Goal: Obtain resource: Obtain resource

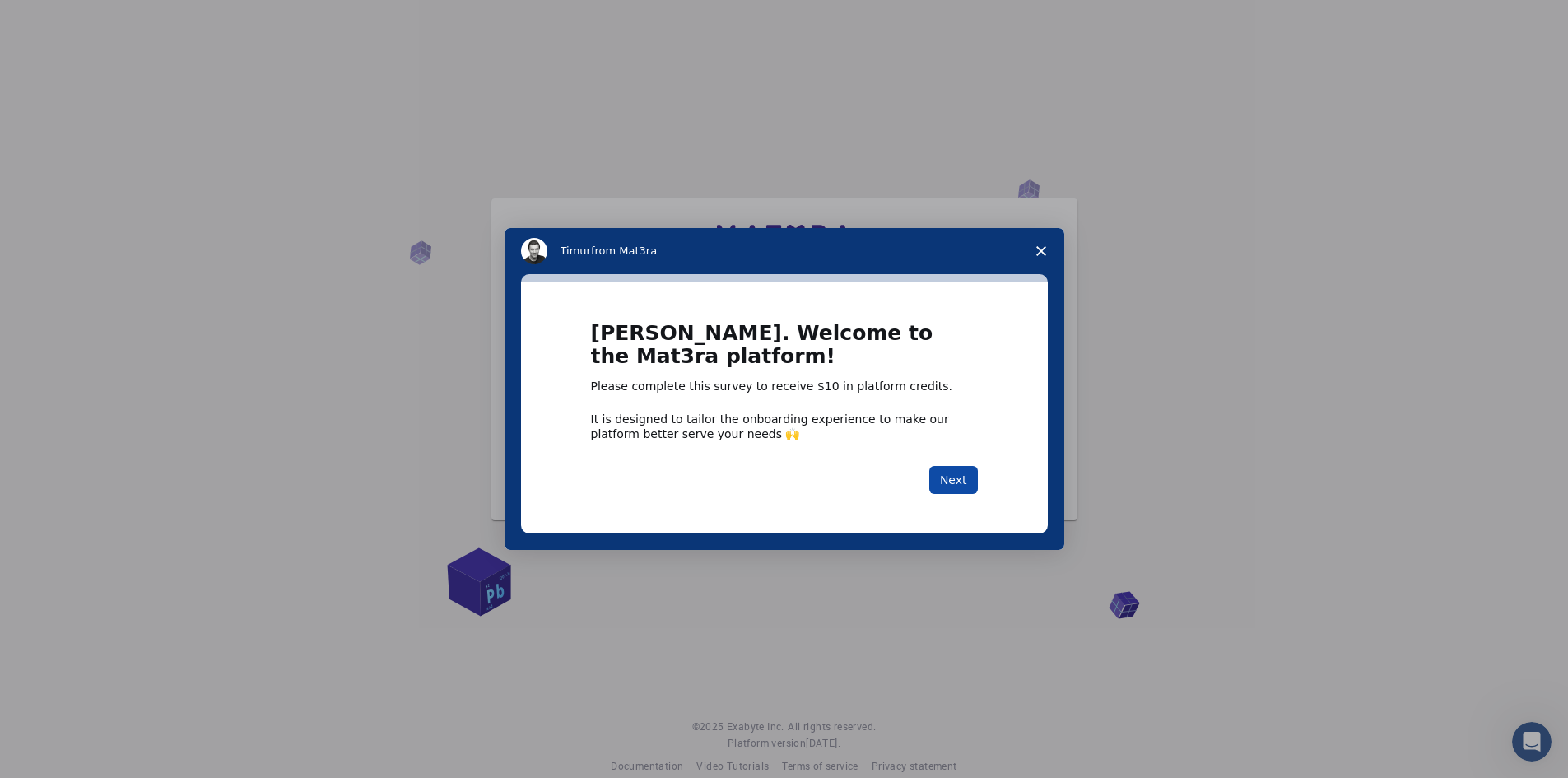
click at [966, 484] on button "Next" at bounding box center [954, 479] width 48 height 28
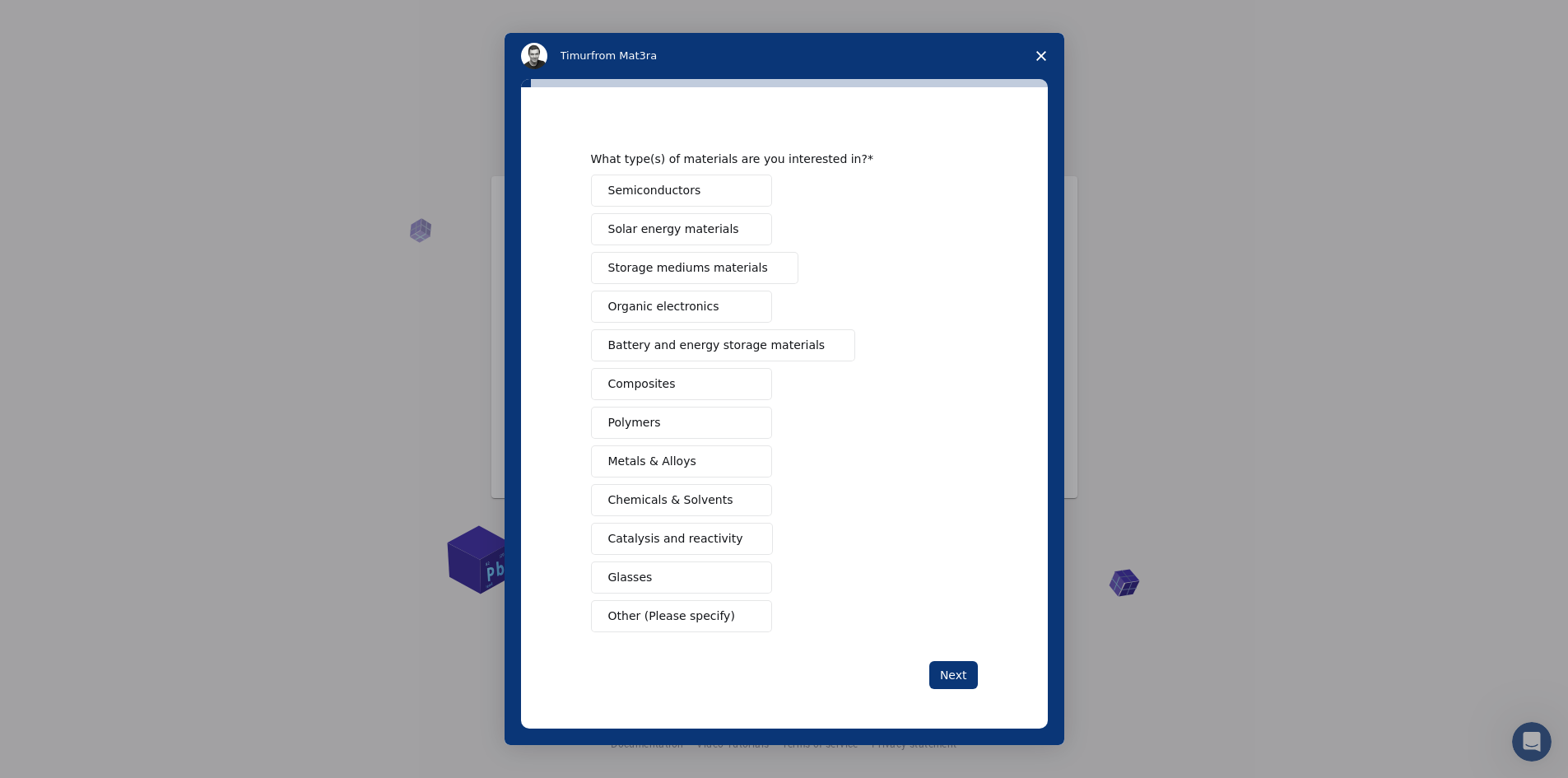
scroll to position [23, 0]
click at [726, 628] on button "Other (Please specify)" at bounding box center [682, 616] width 181 height 32
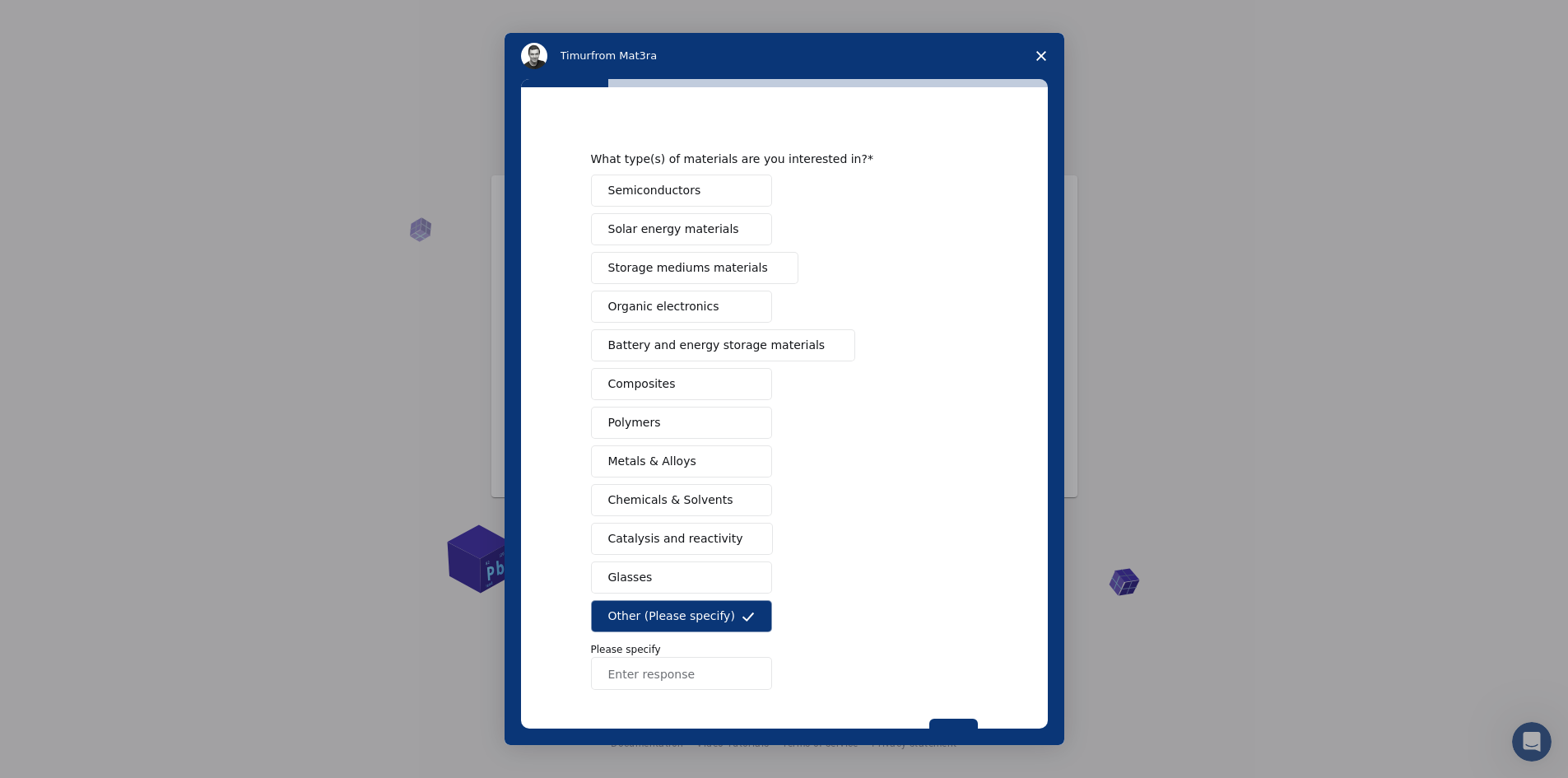
click at [674, 680] on input "Enter response" at bounding box center [682, 672] width 181 height 33
type input "design"
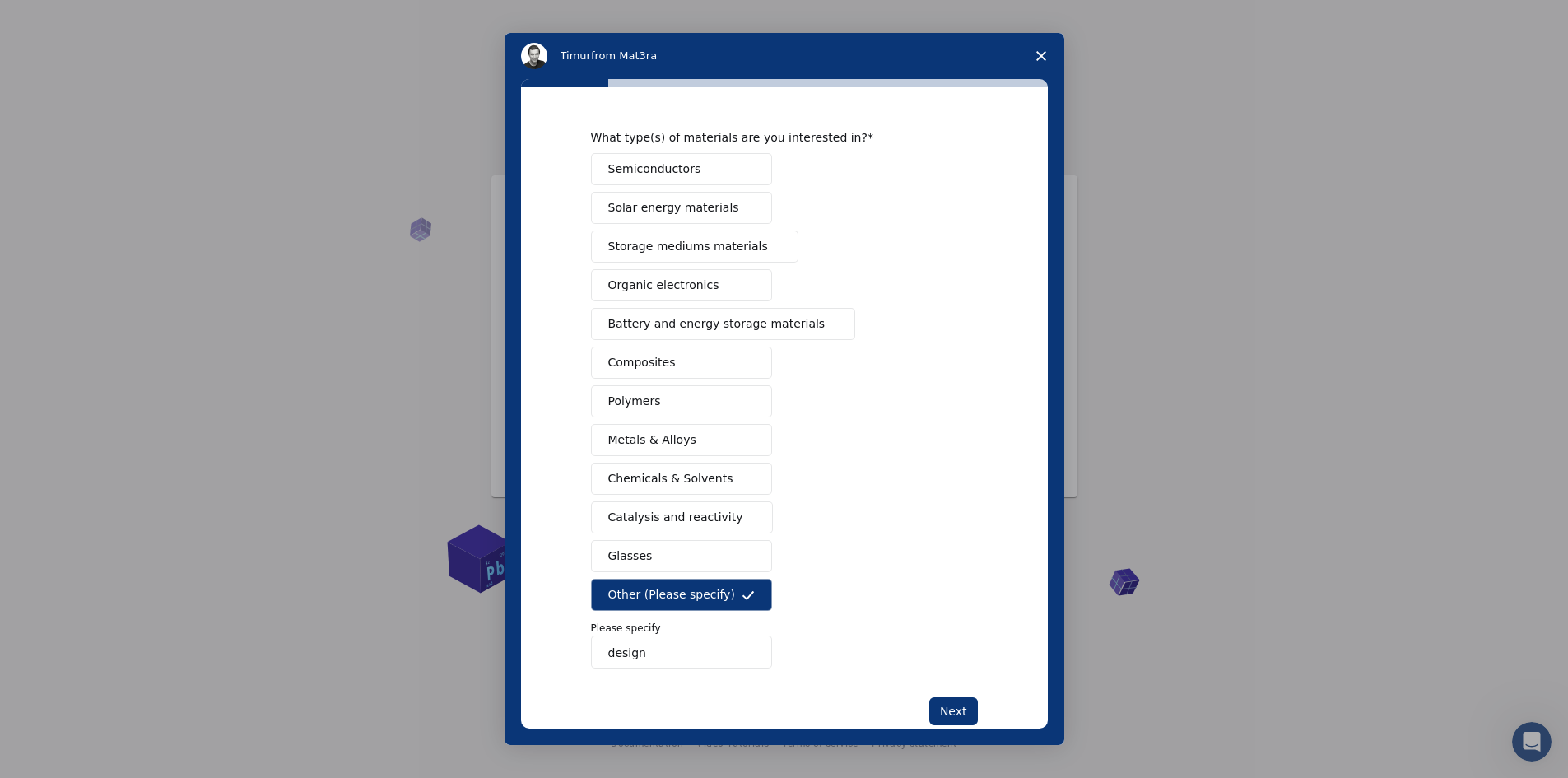
scroll to position [74, 0]
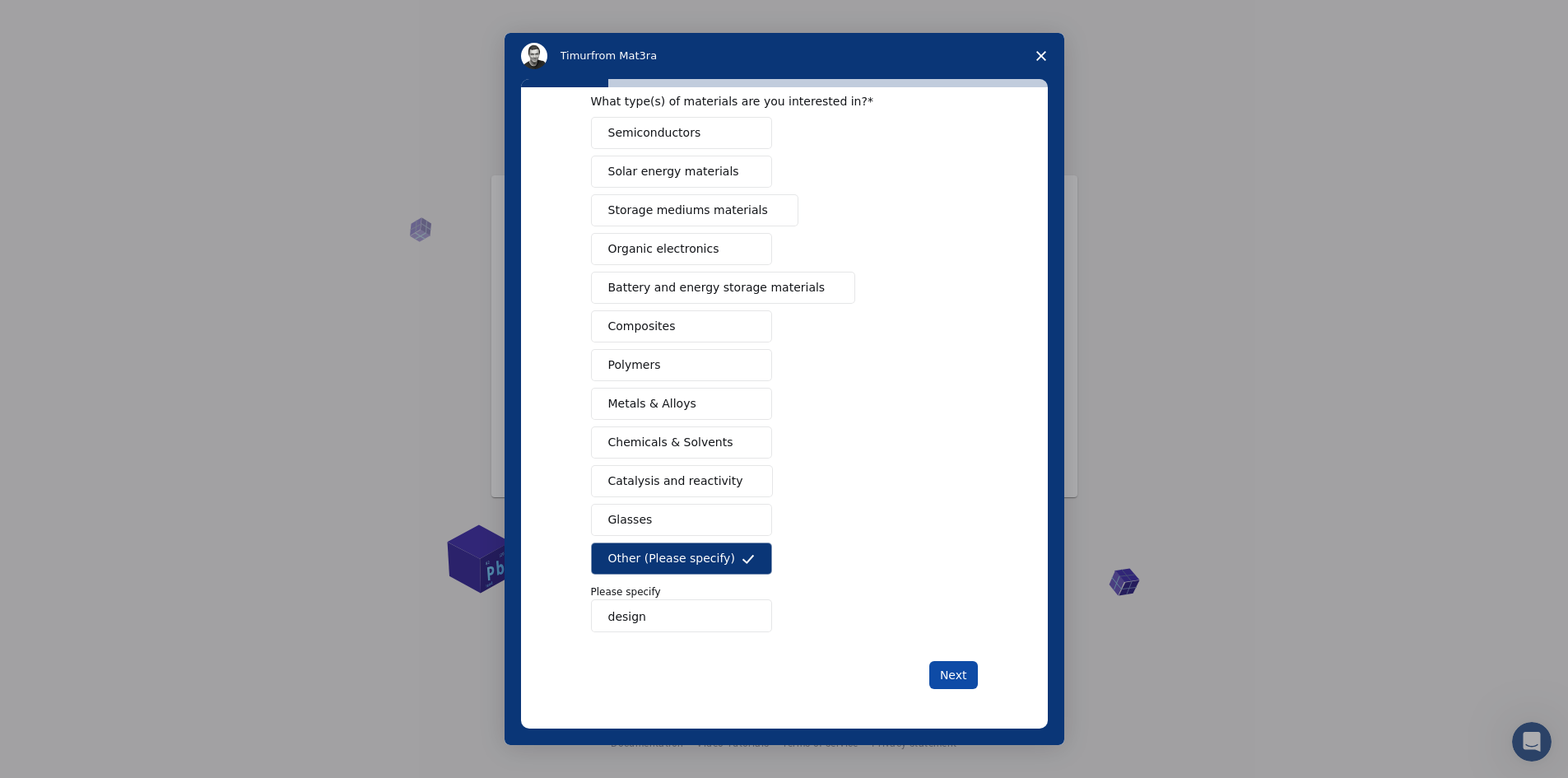
click at [973, 667] on button "Next" at bounding box center [954, 674] width 48 height 28
click at [963, 678] on button "Next" at bounding box center [954, 674] width 48 height 28
click at [958, 682] on button "Next" at bounding box center [954, 674] width 48 height 28
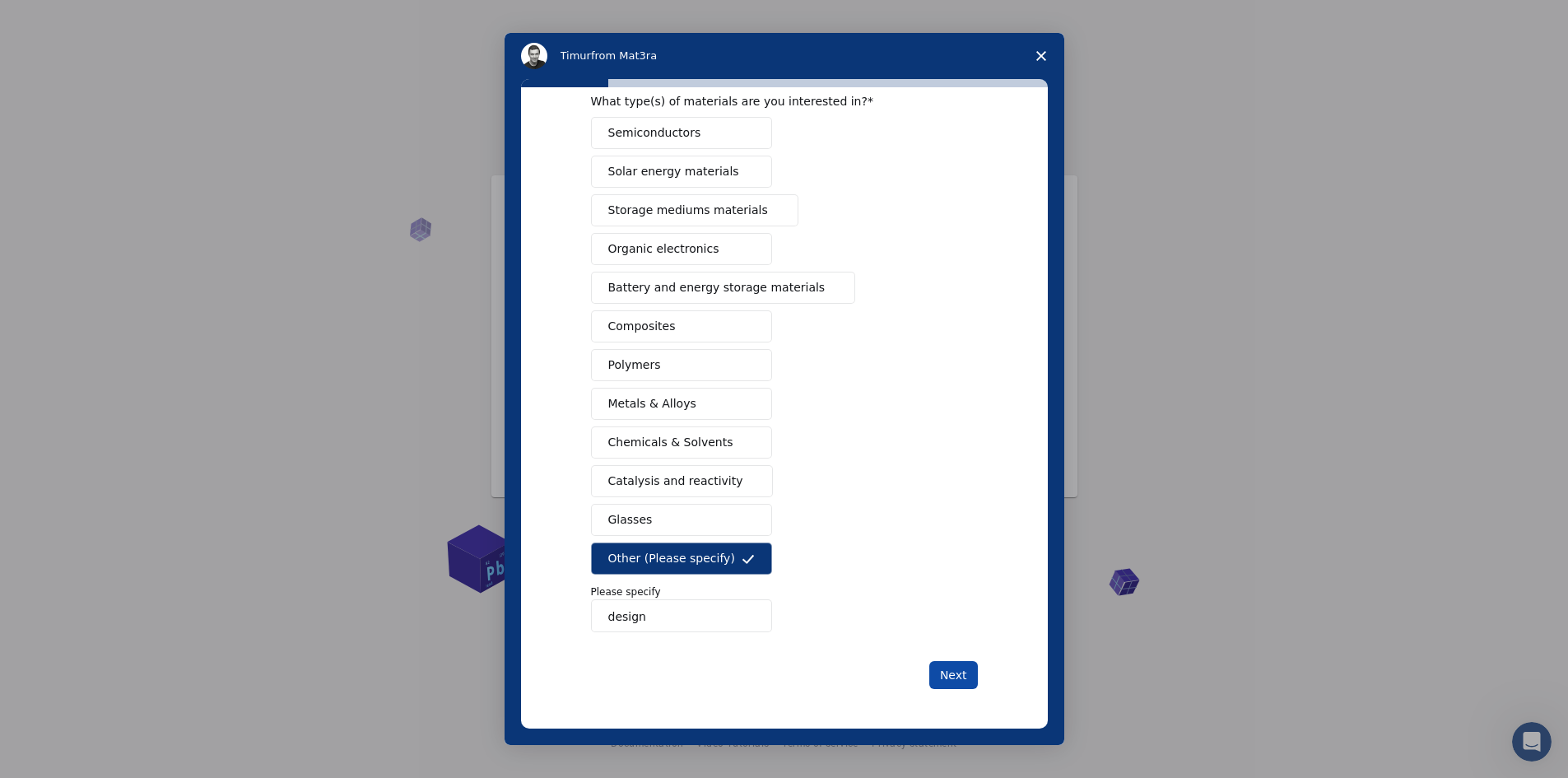
click at [958, 682] on button "Next" at bounding box center [954, 674] width 48 height 28
click at [974, 665] on div "What type(s) of materials are you interested in? Semiconductors Solar energy ma…" at bounding box center [784, 408] width 527 height 641
click at [960, 668] on button "Next" at bounding box center [954, 674] width 48 height 28
click at [959, 669] on button "Next" at bounding box center [954, 674] width 48 height 28
click at [728, 140] on button "Semiconductors" at bounding box center [682, 133] width 181 height 32
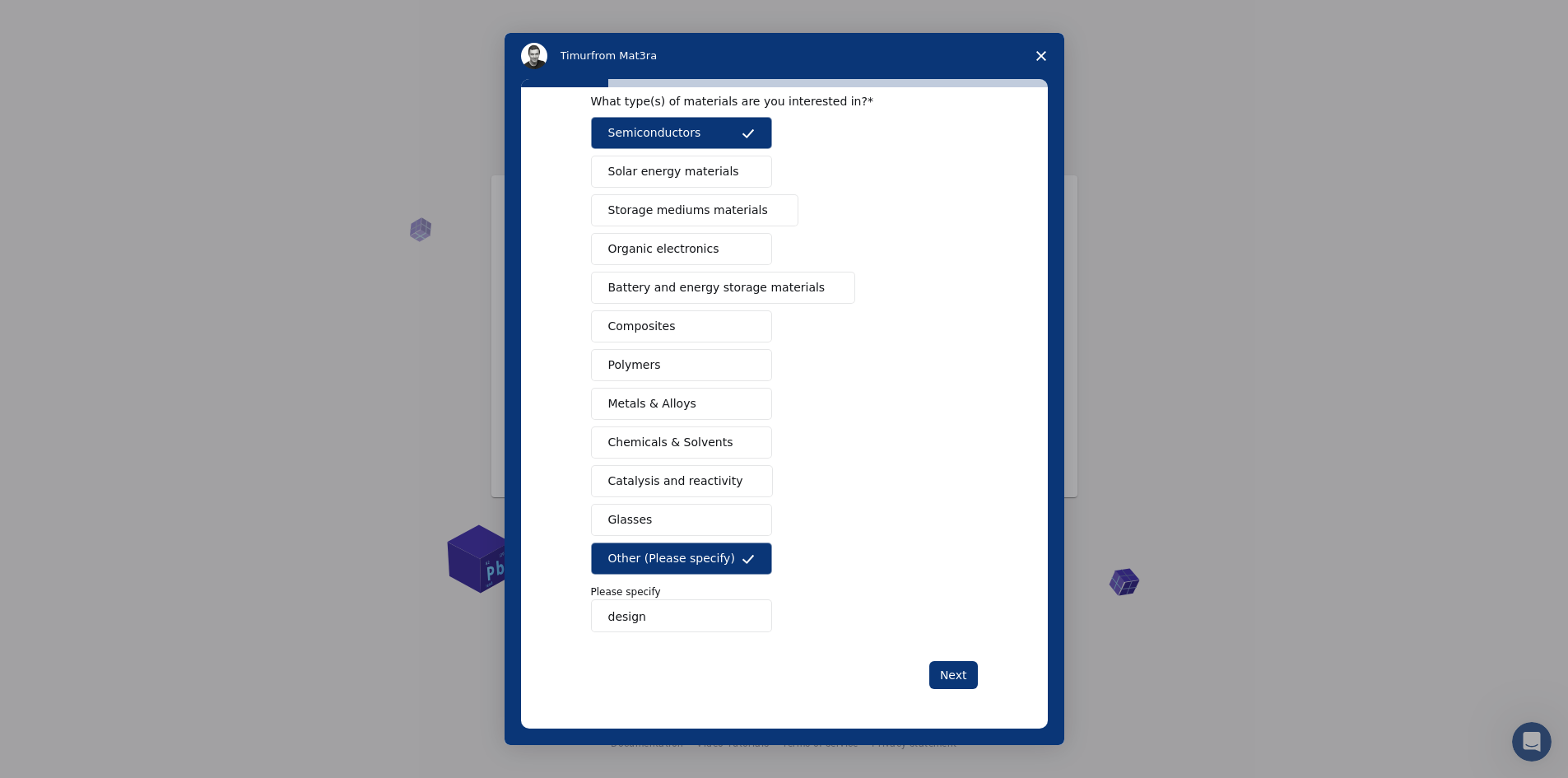
click at [735, 517] on button "Glasses" at bounding box center [682, 520] width 181 height 32
click at [942, 676] on button "Next" at bounding box center [954, 674] width 48 height 28
click at [943, 678] on button "Next" at bounding box center [954, 674] width 48 height 28
click at [711, 610] on input "design" at bounding box center [682, 615] width 181 height 33
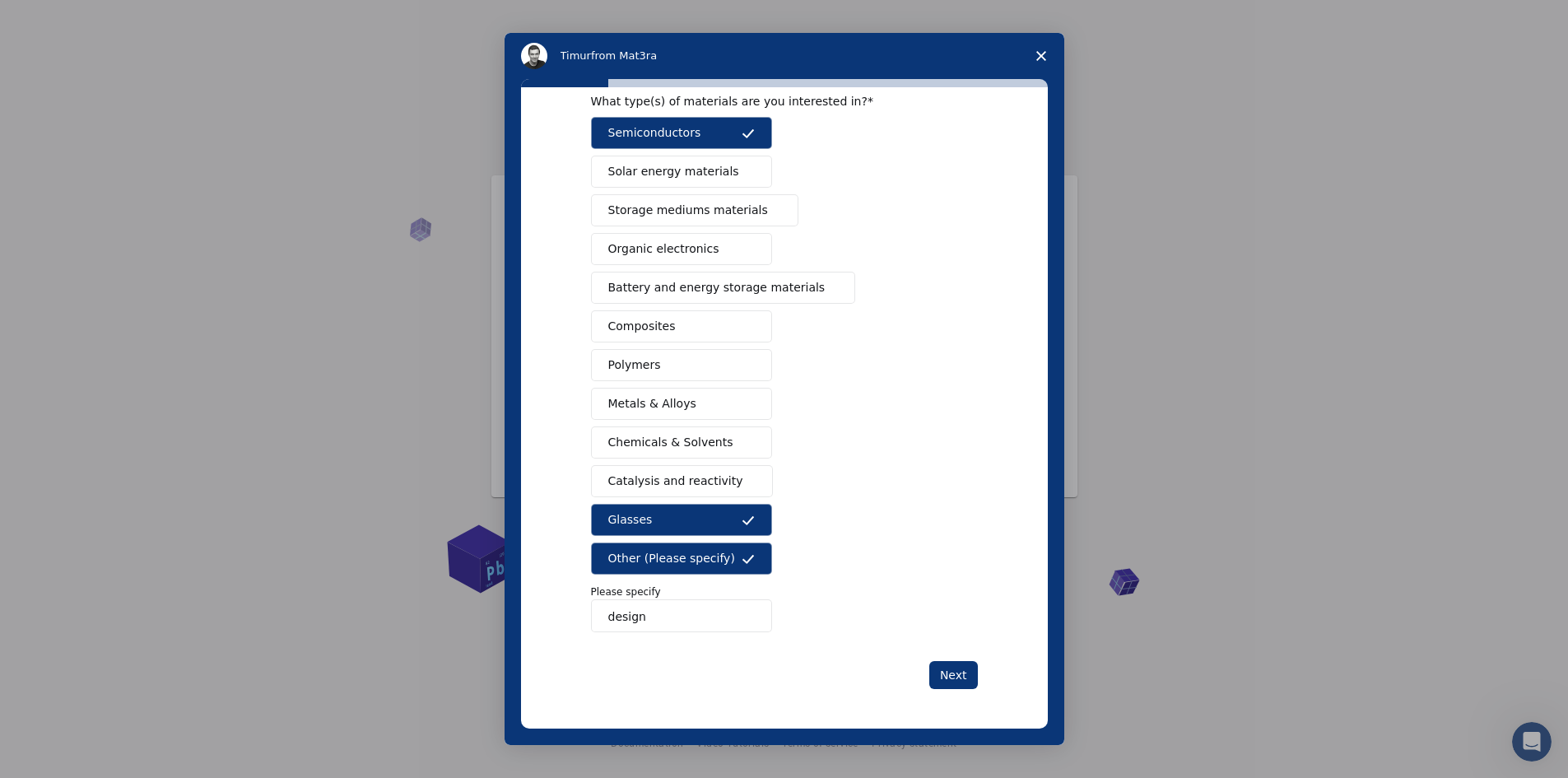
drag, startPoint x: 711, startPoint y: 610, endPoint x: 592, endPoint y: 620, distance: 119.4
click at [592, 620] on input "design" at bounding box center [682, 615] width 181 height 33
type input "3d"
click at [935, 666] on button "Next" at bounding box center [954, 674] width 48 height 28
click at [1026, 56] on span "Close survey" at bounding box center [1041, 56] width 47 height 47
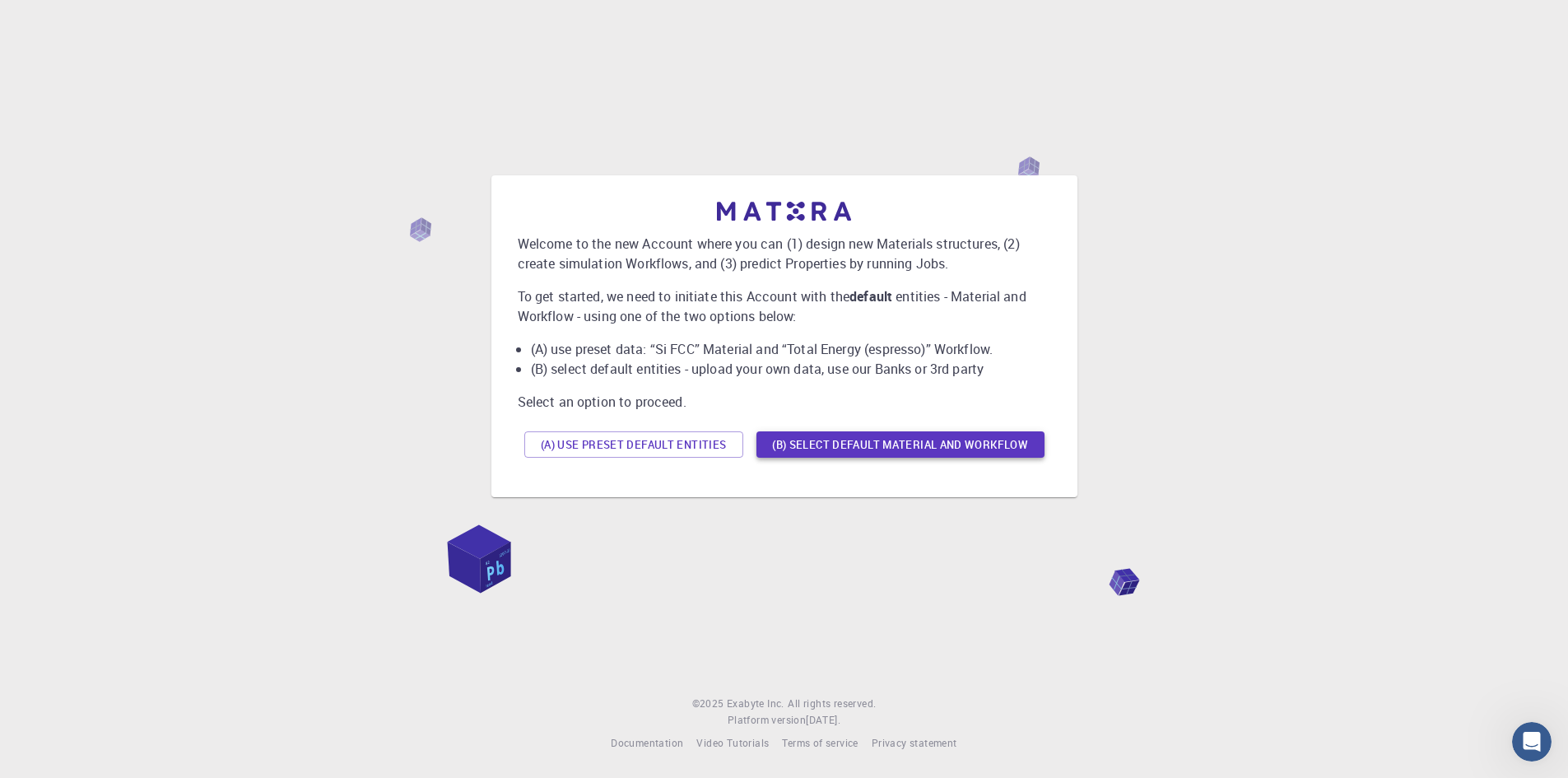
click at [831, 451] on button "(B) Select default material and workflow" at bounding box center [901, 444] width 288 height 26
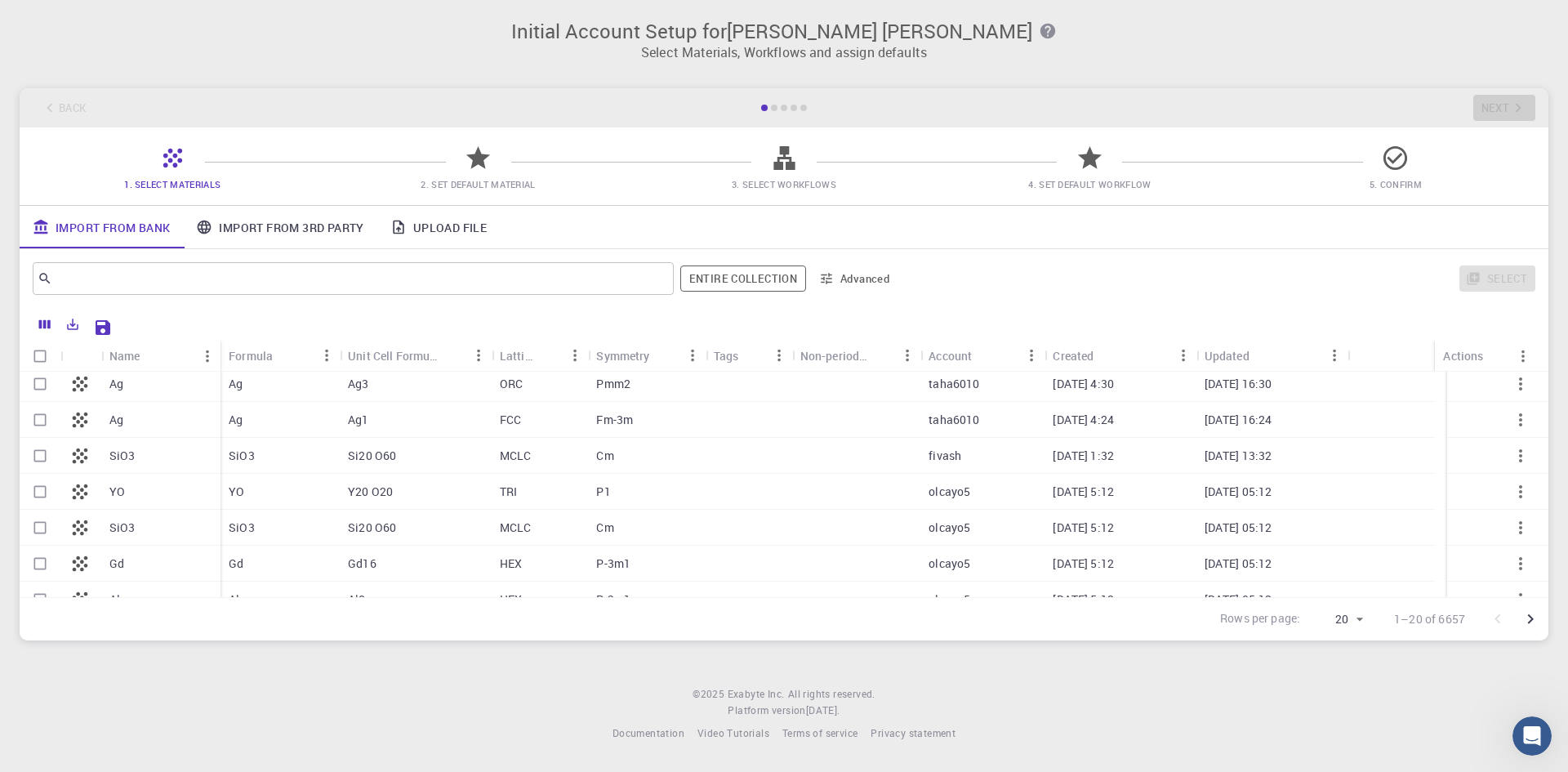
scroll to position [493, 0]
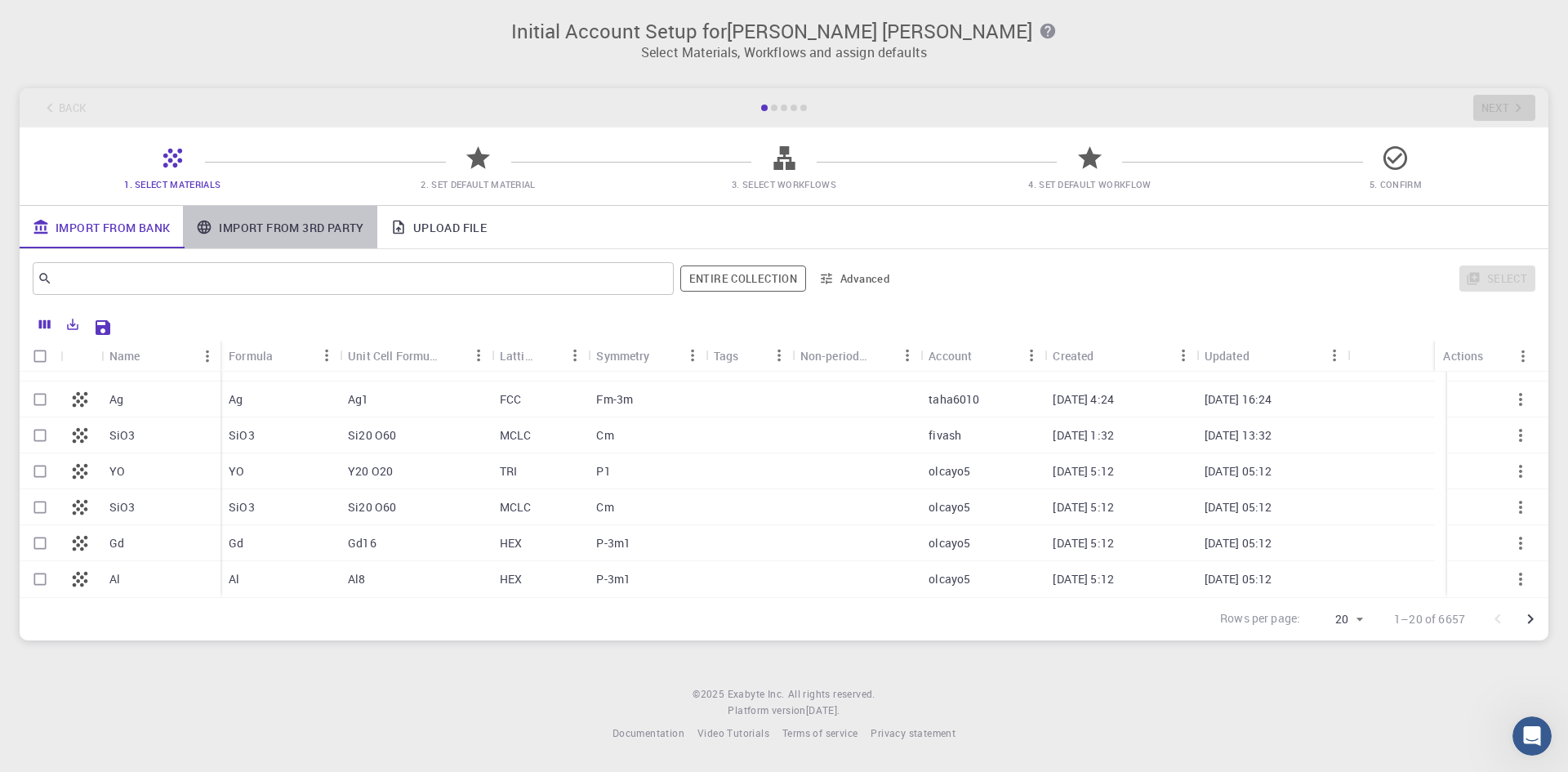
click at [351, 228] on link "Import From 3rd Party" at bounding box center [280, 227] width 193 height 43
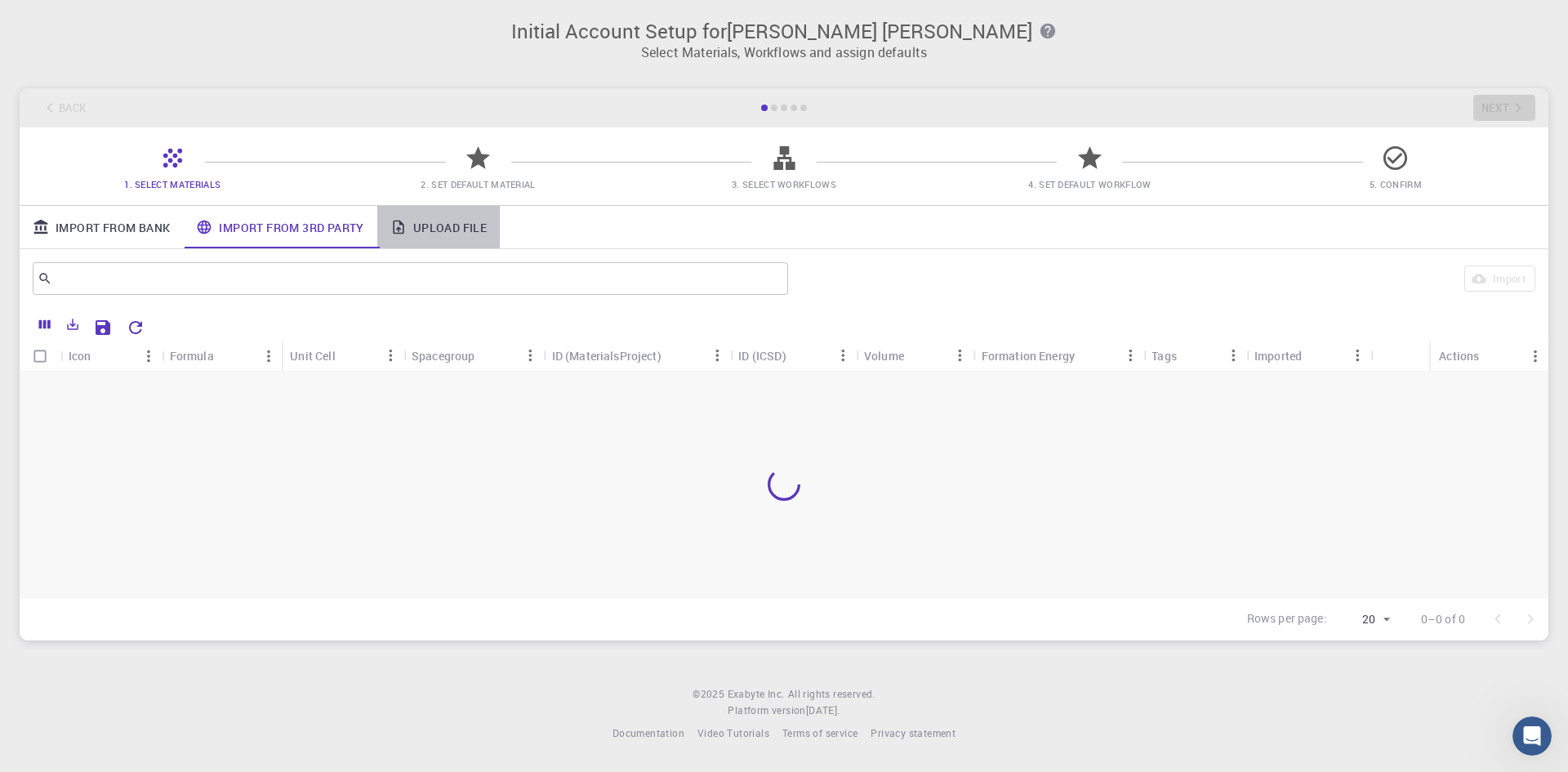
click at [461, 229] on link "Upload File" at bounding box center [438, 227] width 122 height 43
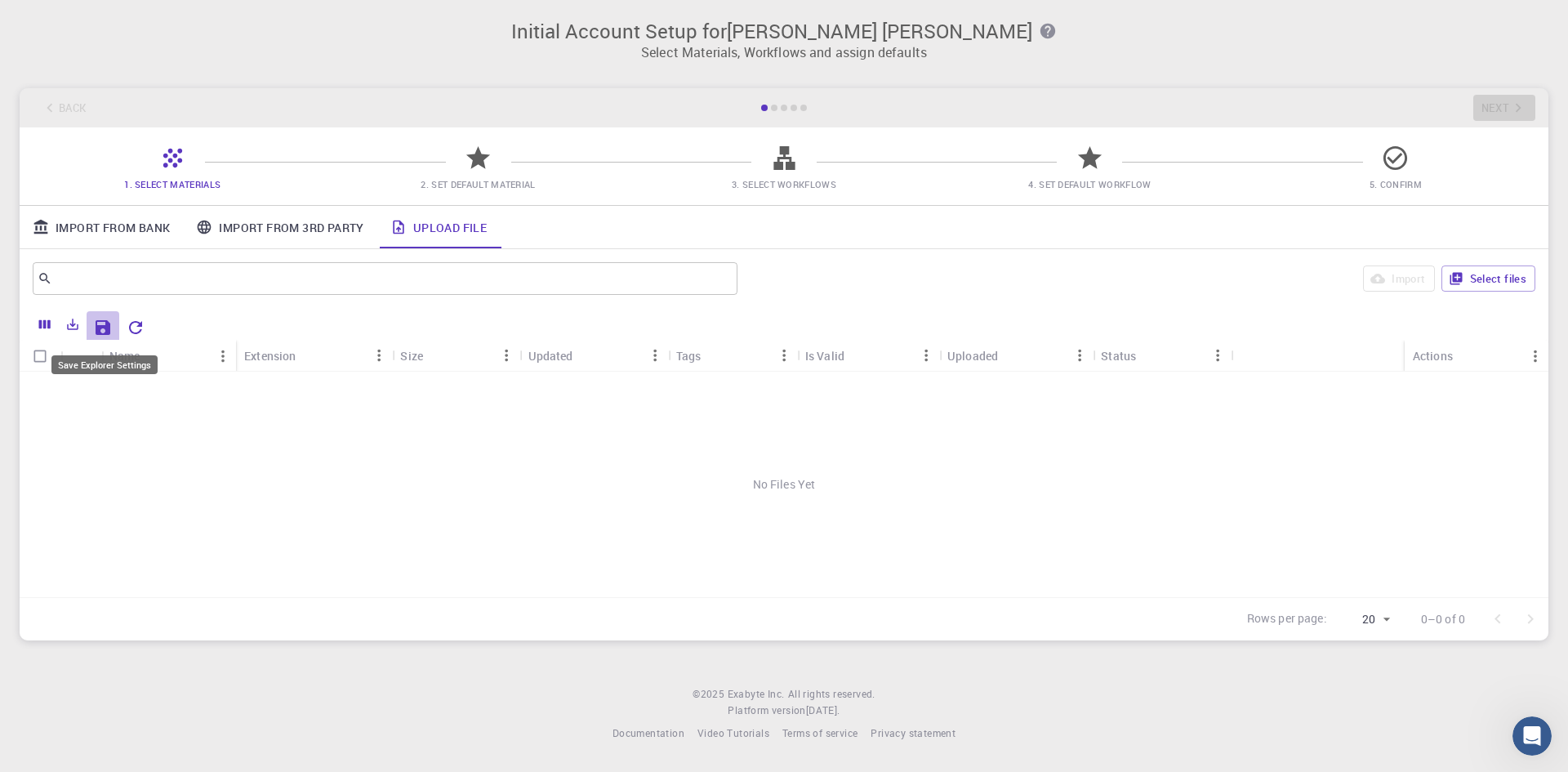
click at [102, 325] on icon "Save Explorer Settings" at bounding box center [103, 327] width 20 height 20
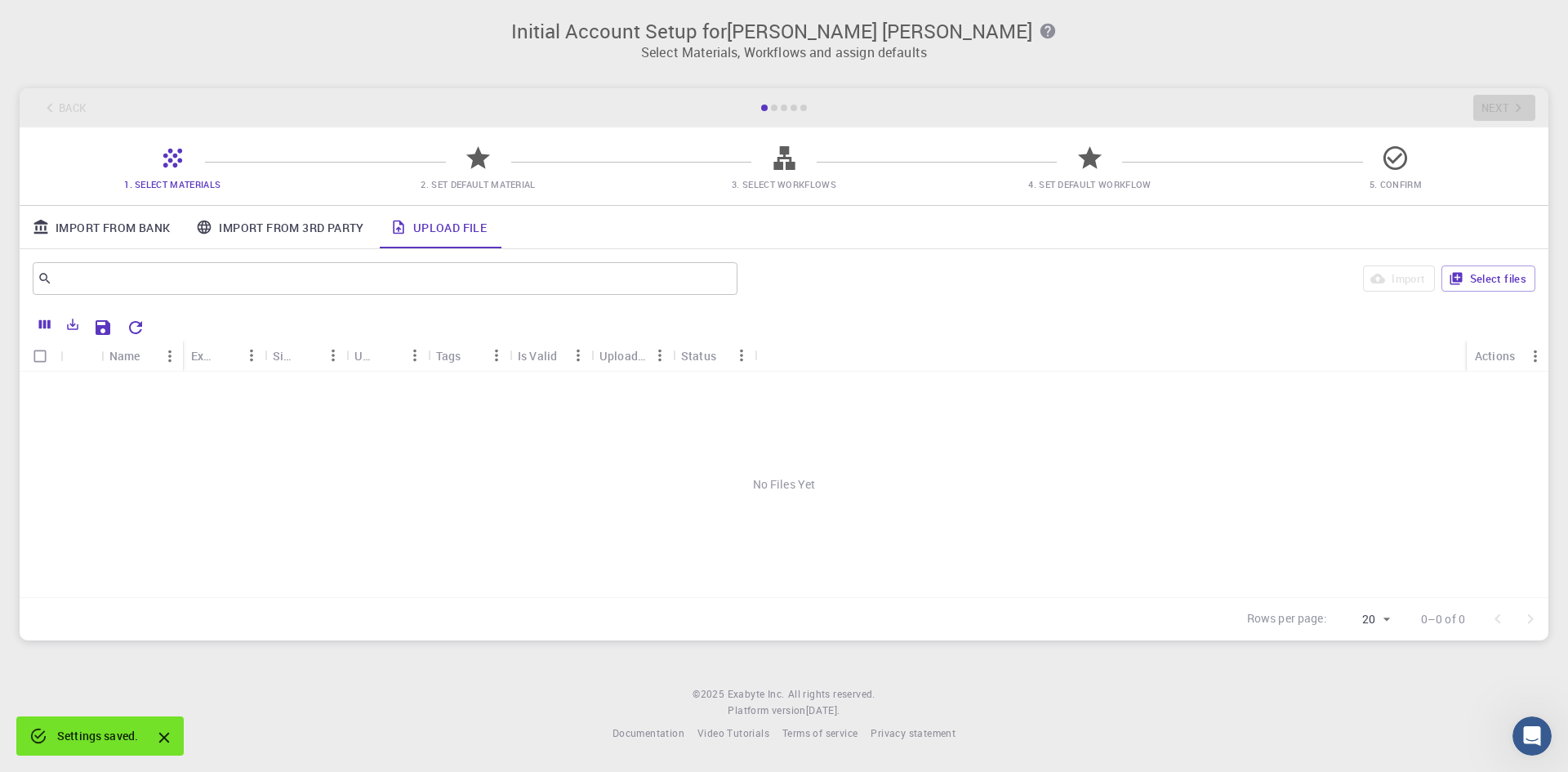
click at [760, 480] on div "No Files Yet" at bounding box center [784, 484] width 1528 height 225
click at [1468, 275] on button "Select files" at bounding box center [1488, 278] width 94 height 26
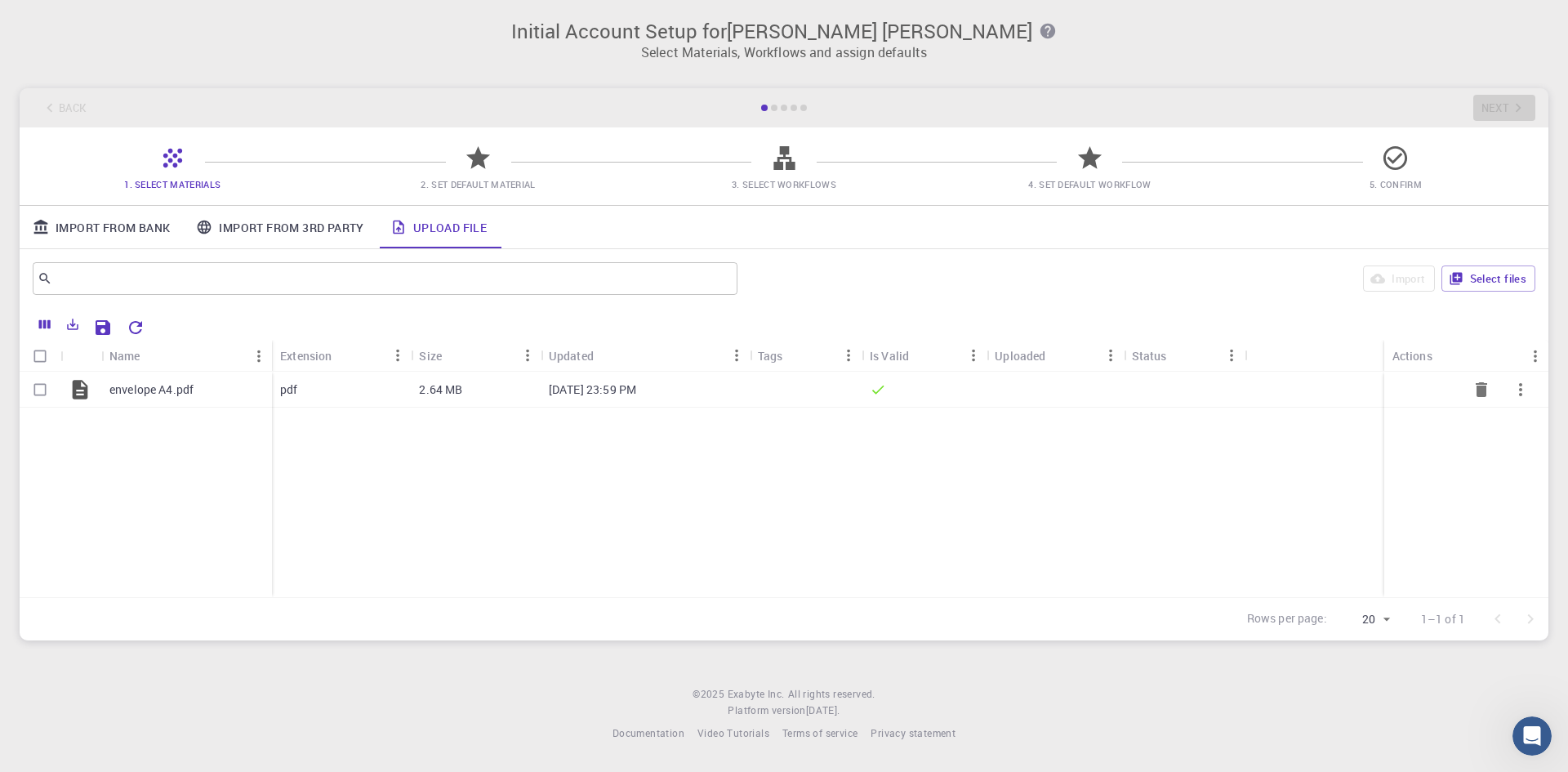
click at [764, 389] on div at bounding box center [806, 390] width 112 height 35
click at [51, 396] on input "Select row" at bounding box center [40, 389] width 31 height 31
click at [42, 395] on input "Select row" at bounding box center [40, 389] width 31 height 31
click at [41, 393] on input "Select row" at bounding box center [40, 389] width 31 height 31
click at [36, 394] on input "Select row" at bounding box center [40, 389] width 31 height 31
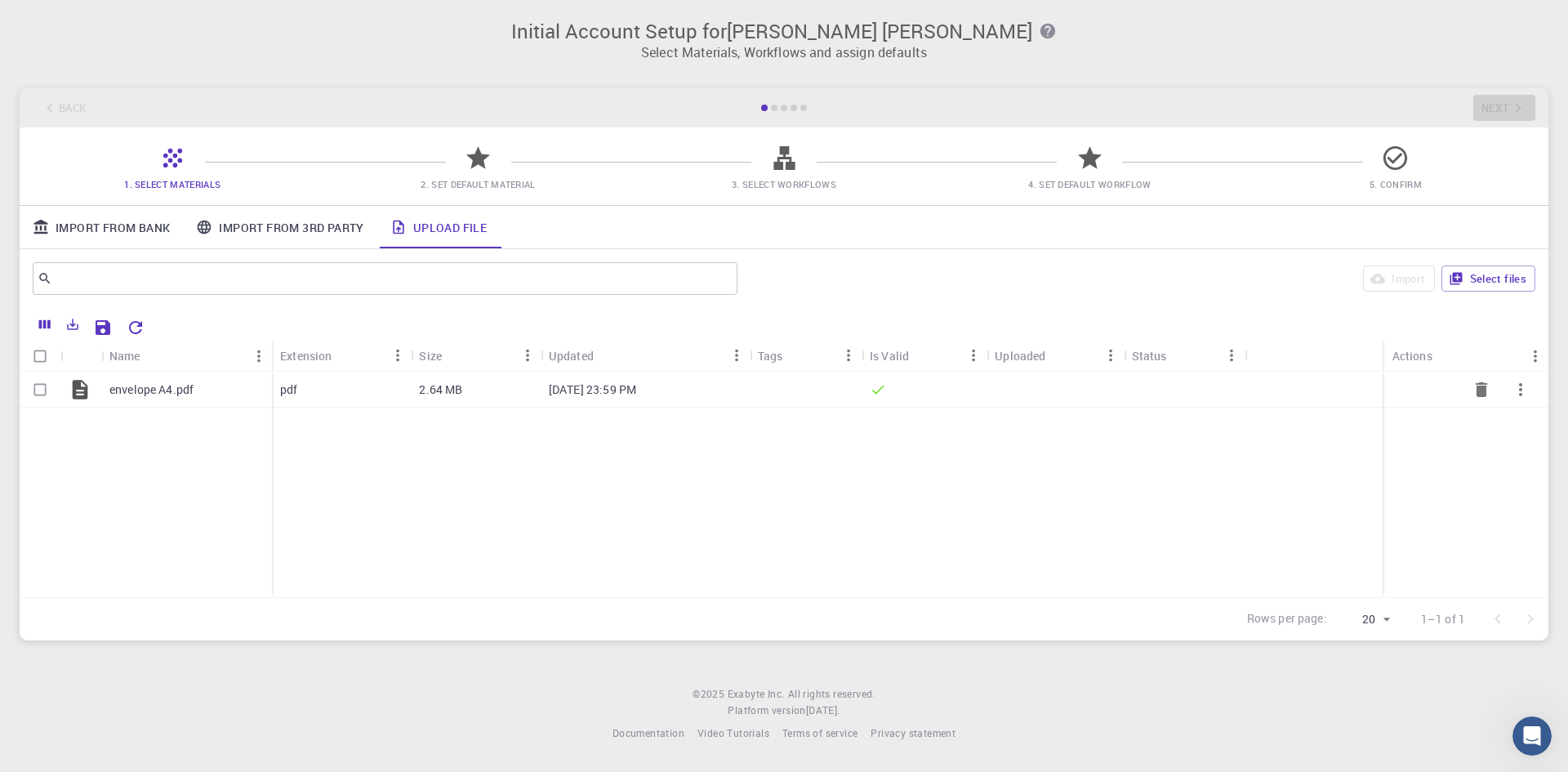
click at [52, 383] on input "Select row" at bounding box center [40, 389] width 31 height 31
click at [981, 383] on div at bounding box center [924, 390] width 125 height 35
click at [477, 171] on icon at bounding box center [478, 158] width 28 height 28
click at [1522, 387] on icon "button" at bounding box center [1520, 390] width 20 height 20
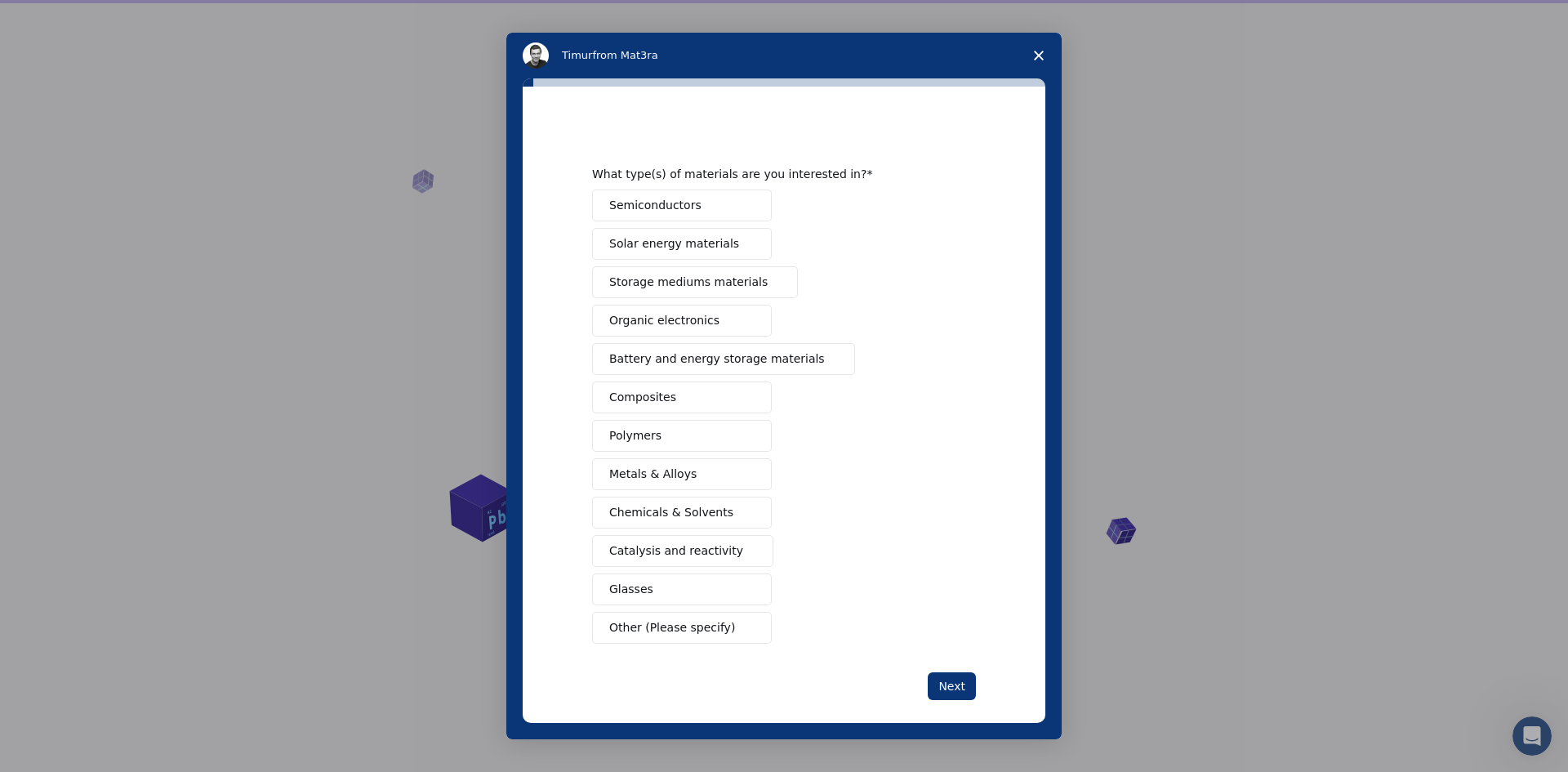
click at [1038, 62] on span "Close survey" at bounding box center [1039, 56] width 46 height 46
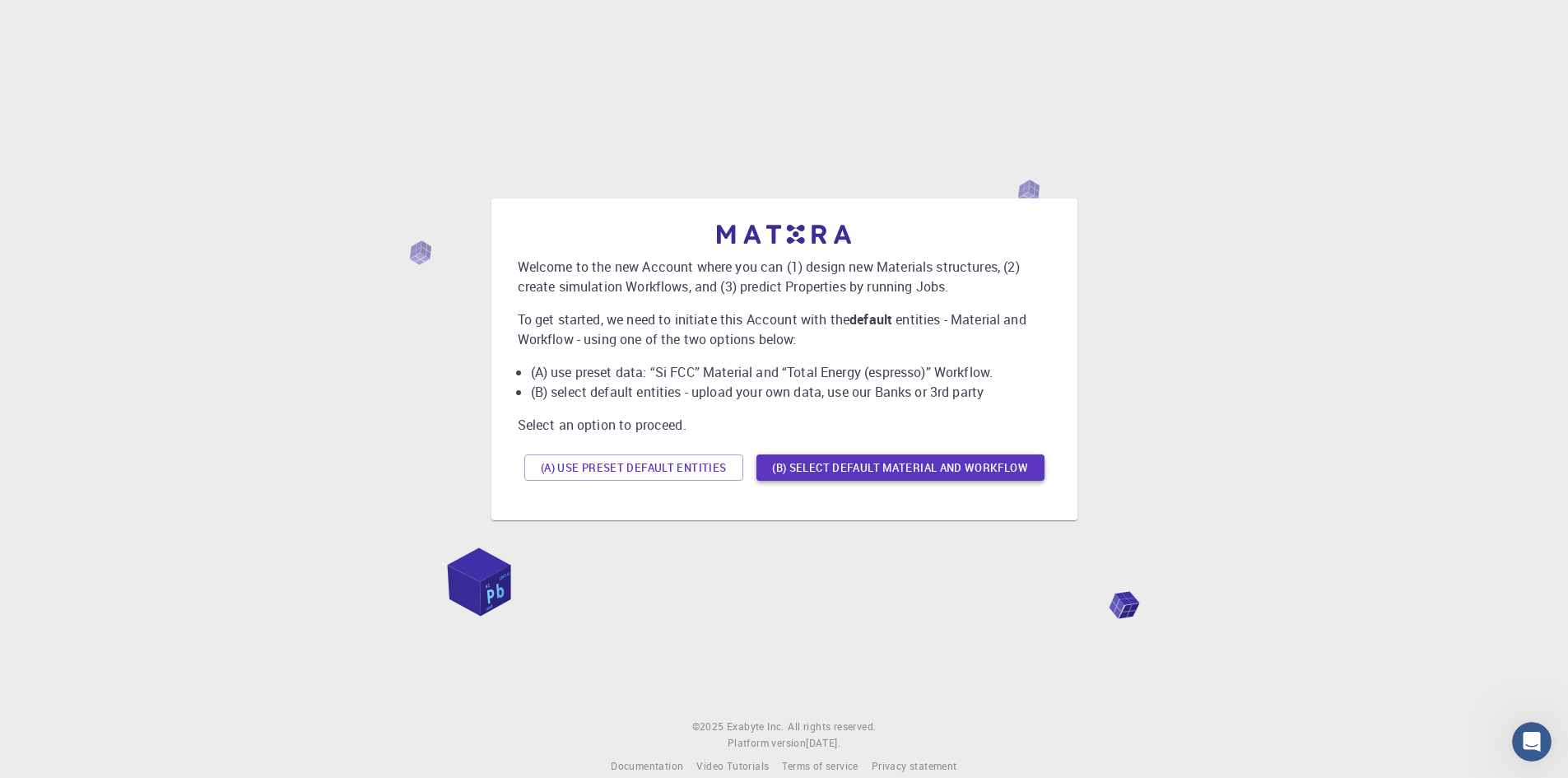
click at [913, 459] on button "(B) Select default material and workflow" at bounding box center [901, 467] width 288 height 26
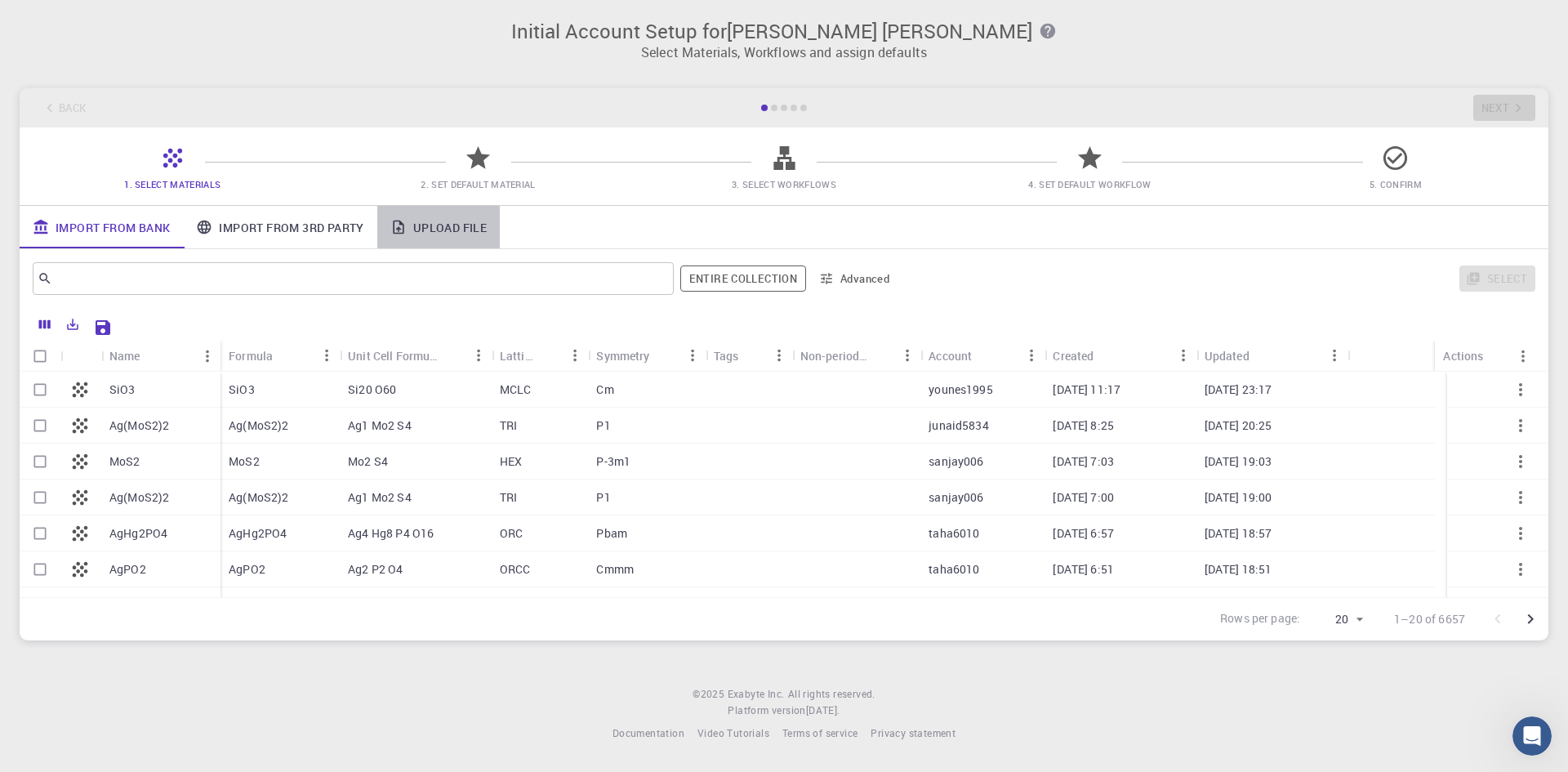
click at [464, 219] on link "Upload File" at bounding box center [438, 227] width 122 height 43
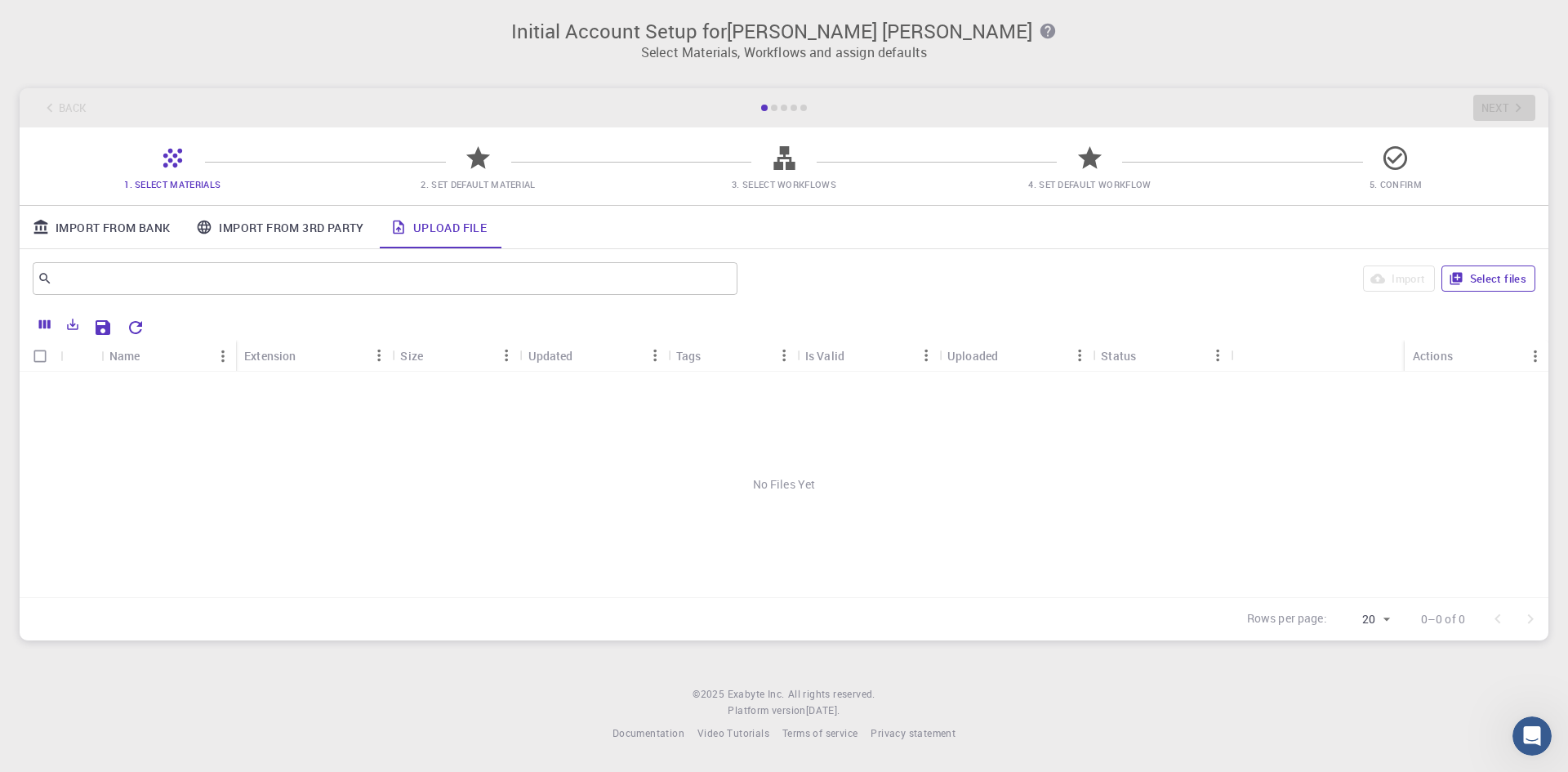
click at [1488, 288] on button "Select files" at bounding box center [1488, 278] width 94 height 26
click at [39, 390] on input "Select row" at bounding box center [40, 389] width 31 height 31
checkbox input "true"
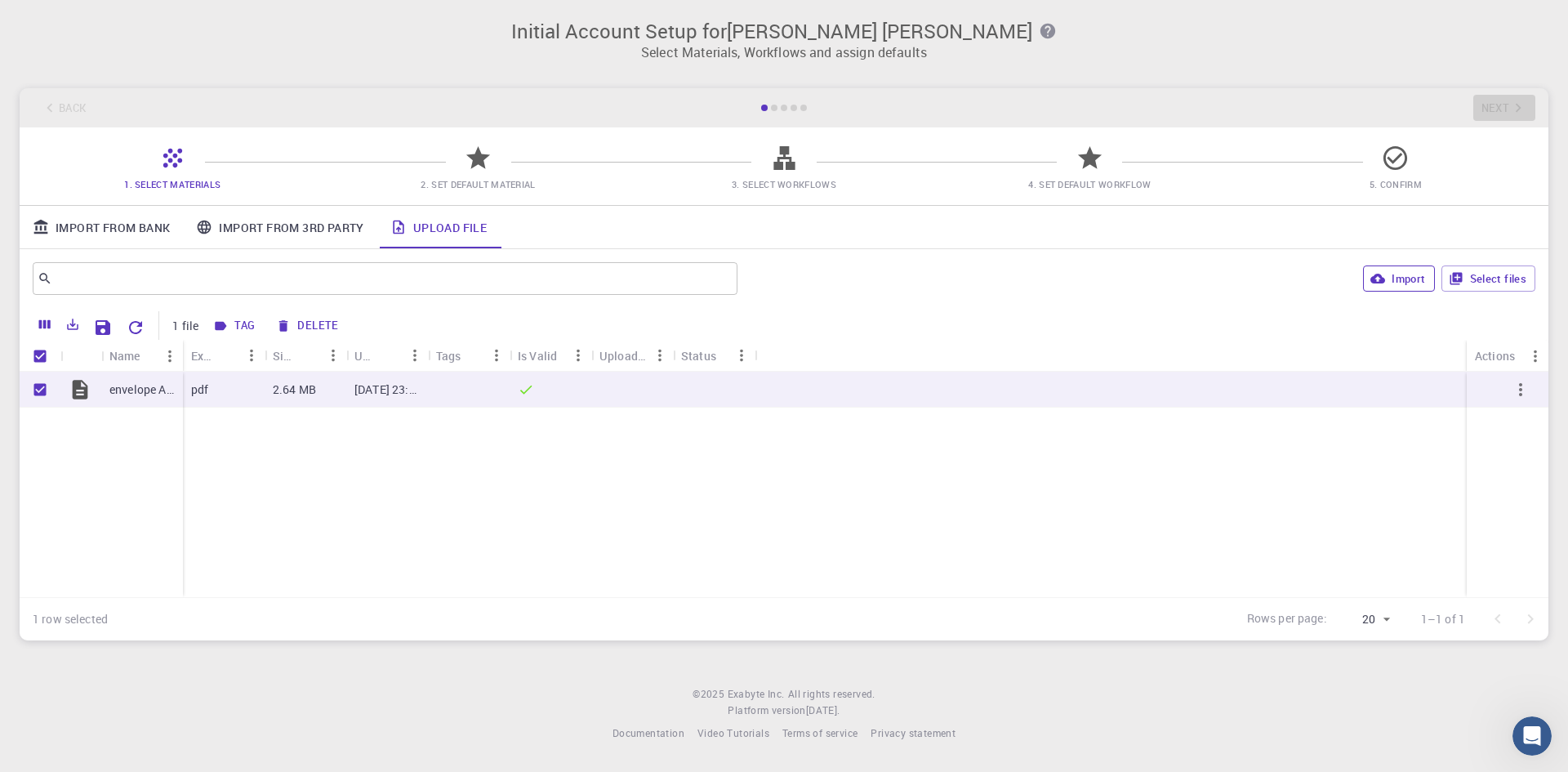
click at [1392, 287] on button "Import" at bounding box center [1399, 278] width 71 height 26
checkbox input "false"
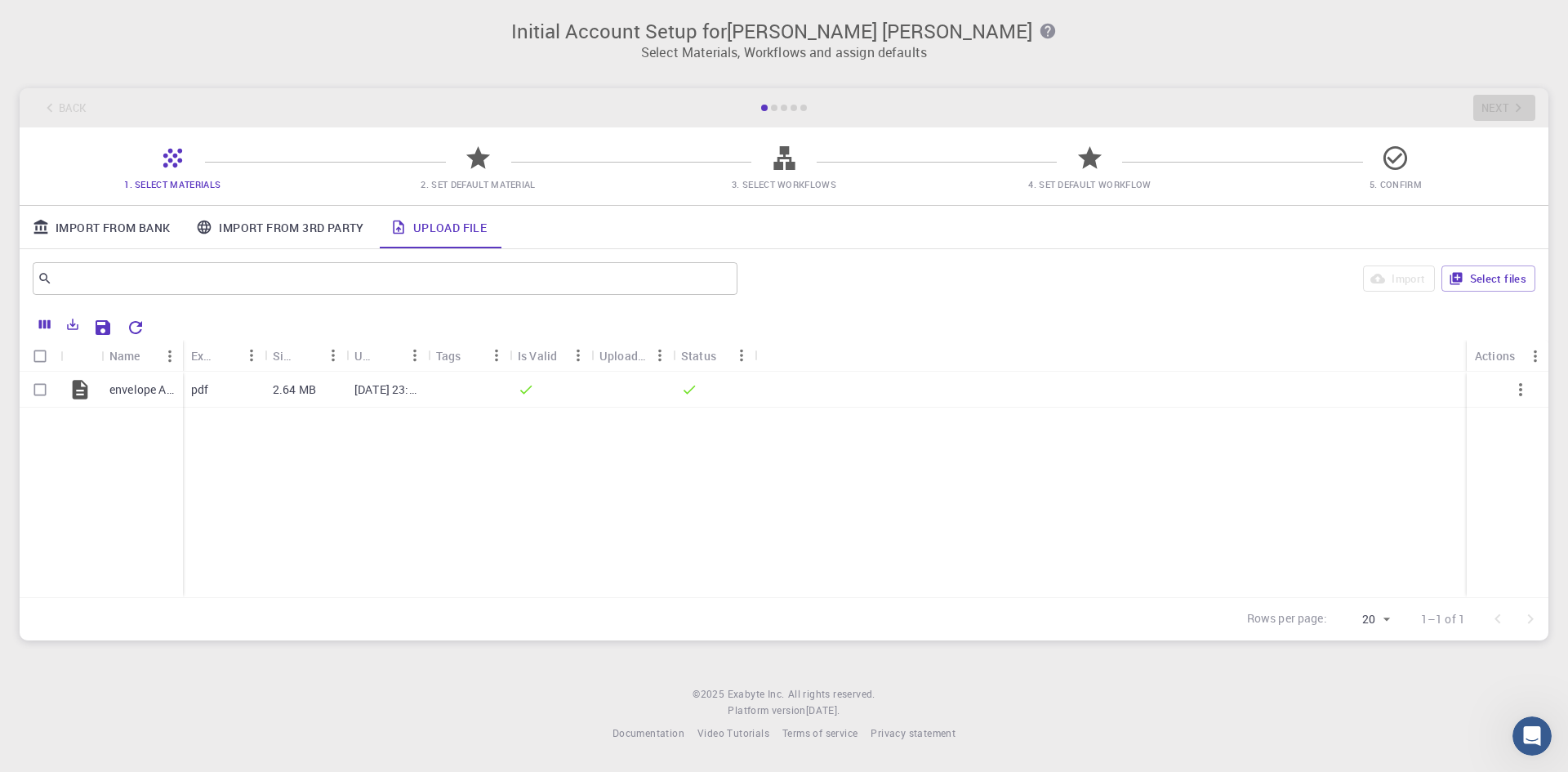
click at [489, 159] on icon at bounding box center [478, 158] width 28 height 28
click at [41, 389] on input "Select row" at bounding box center [40, 389] width 31 height 31
checkbox input "true"
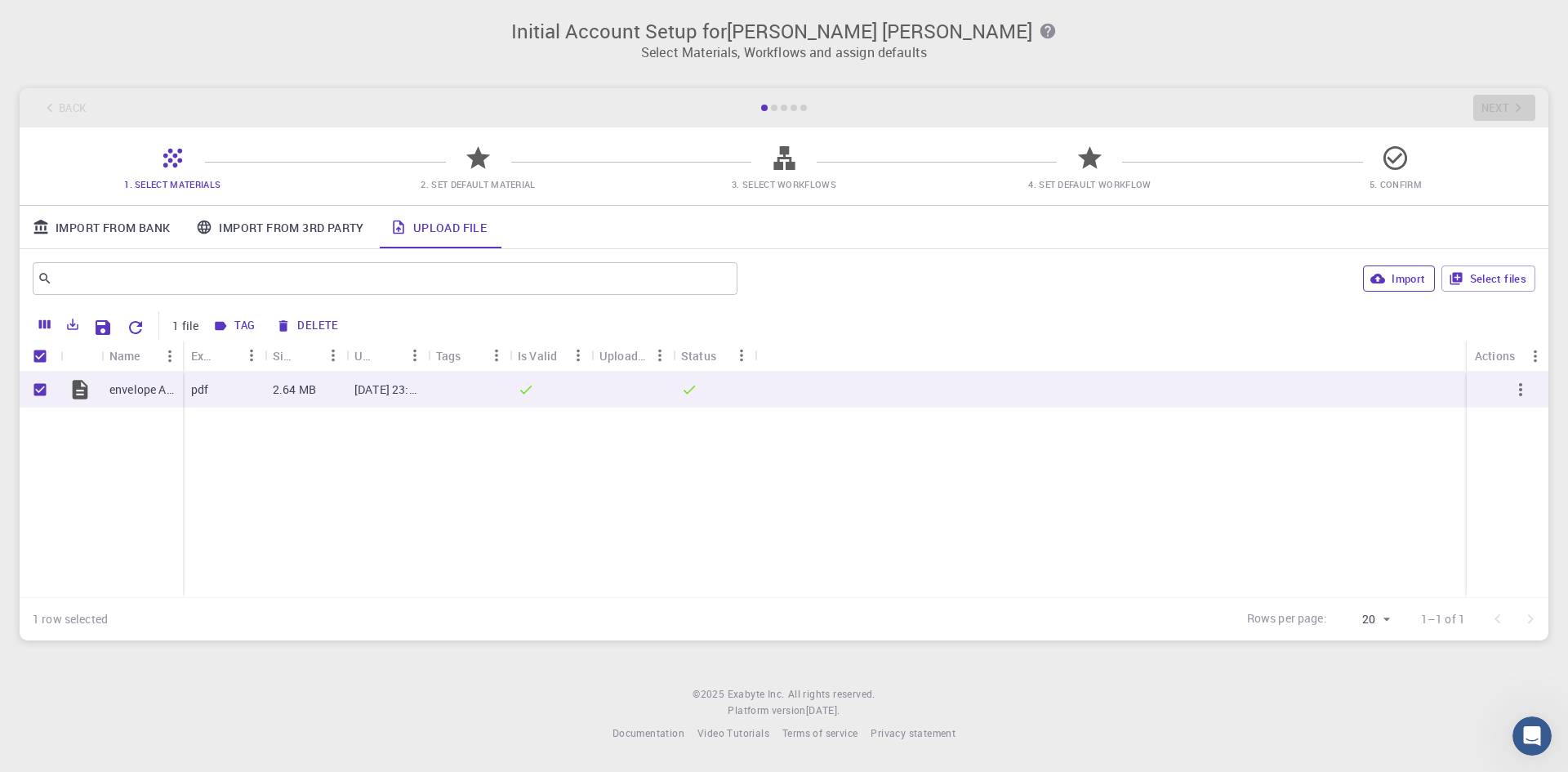
click at [1411, 287] on button "Import" at bounding box center [1399, 278] width 71 height 26
checkbox input "false"
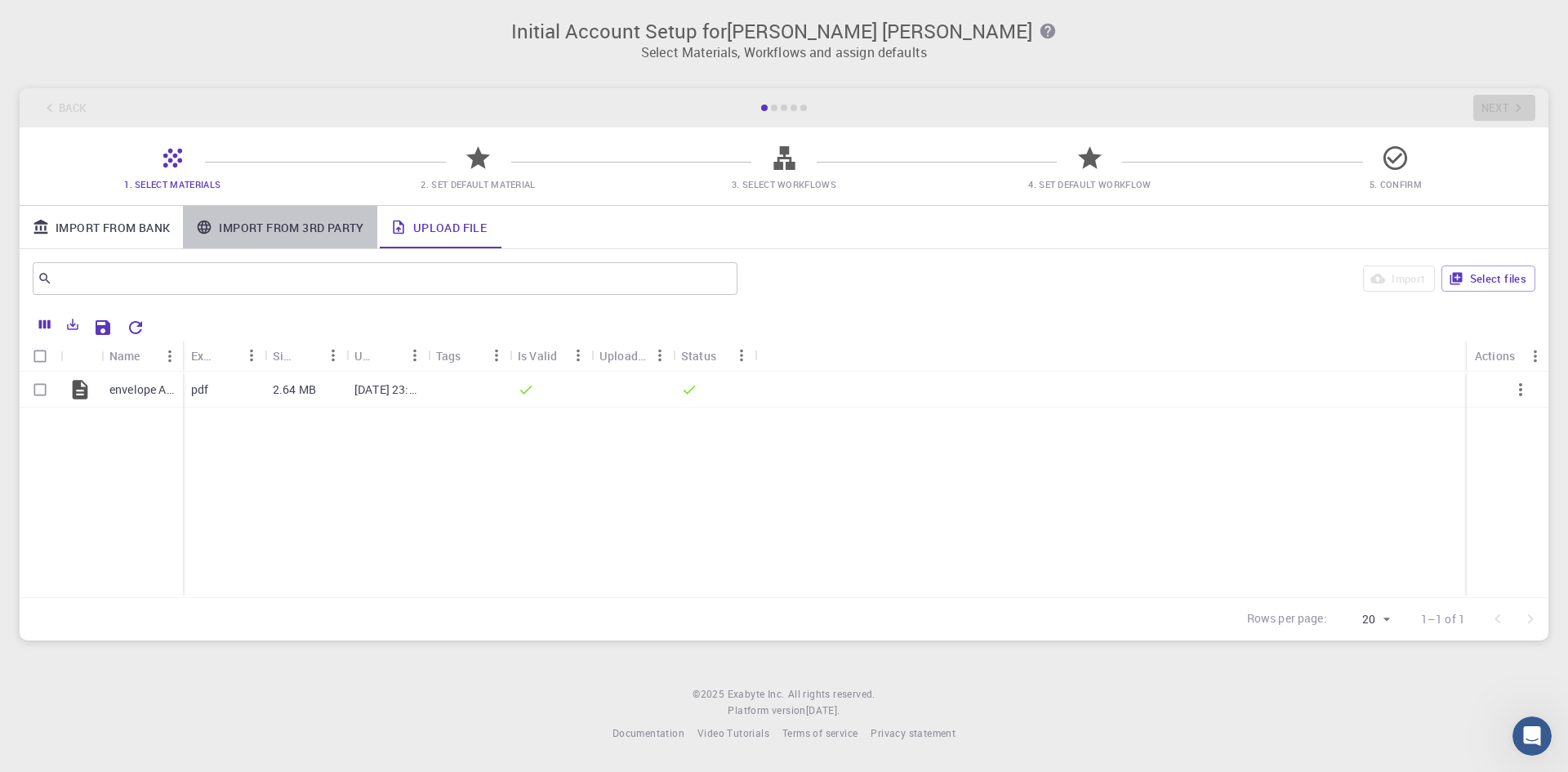
click at [329, 220] on link "Import From 3rd Party" at bounding box center [280, 227] width 193 height 43
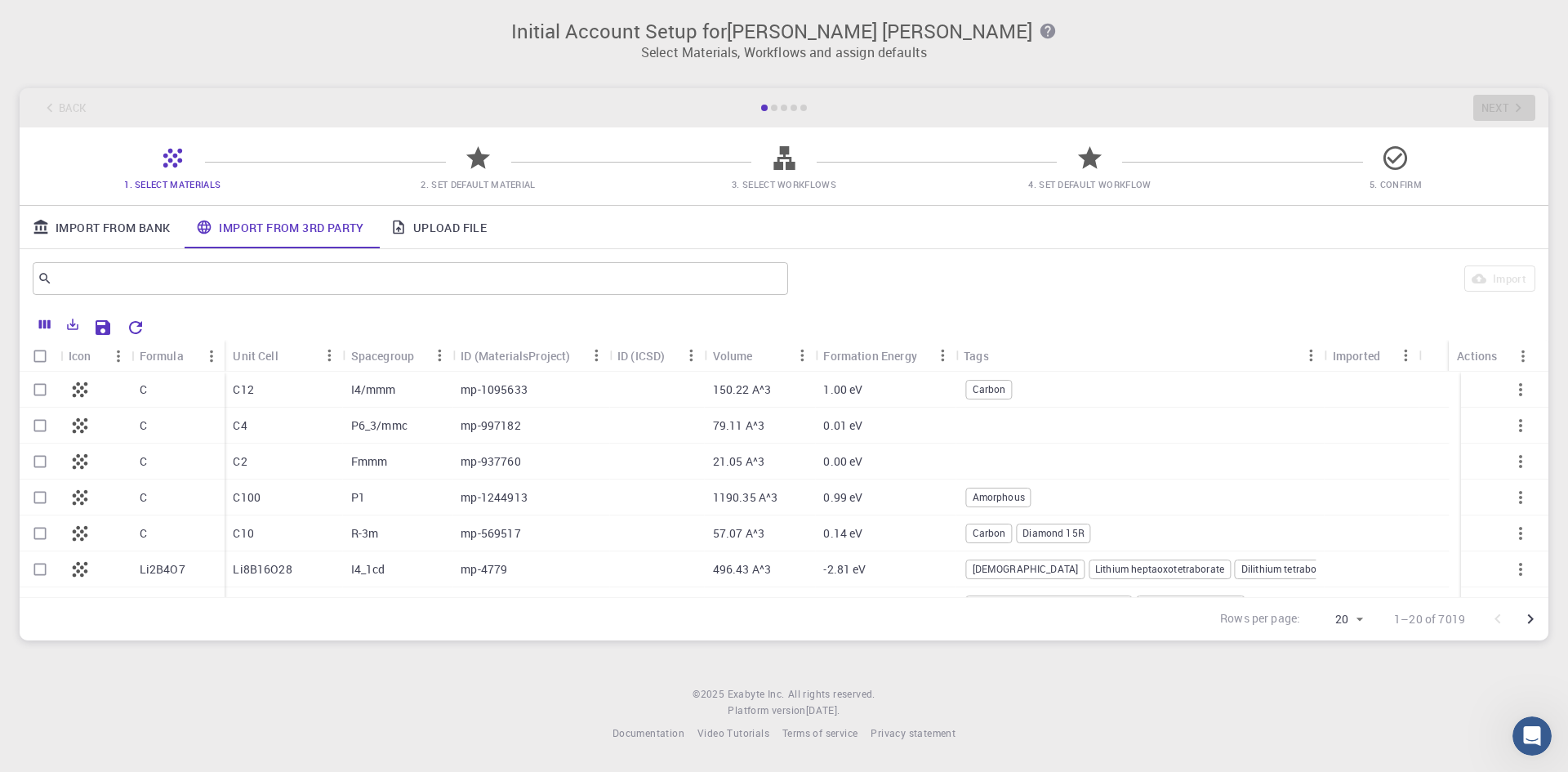
click at [468, 230] on link "Upload File" at bounding box center [438, 227] width 122 height 43
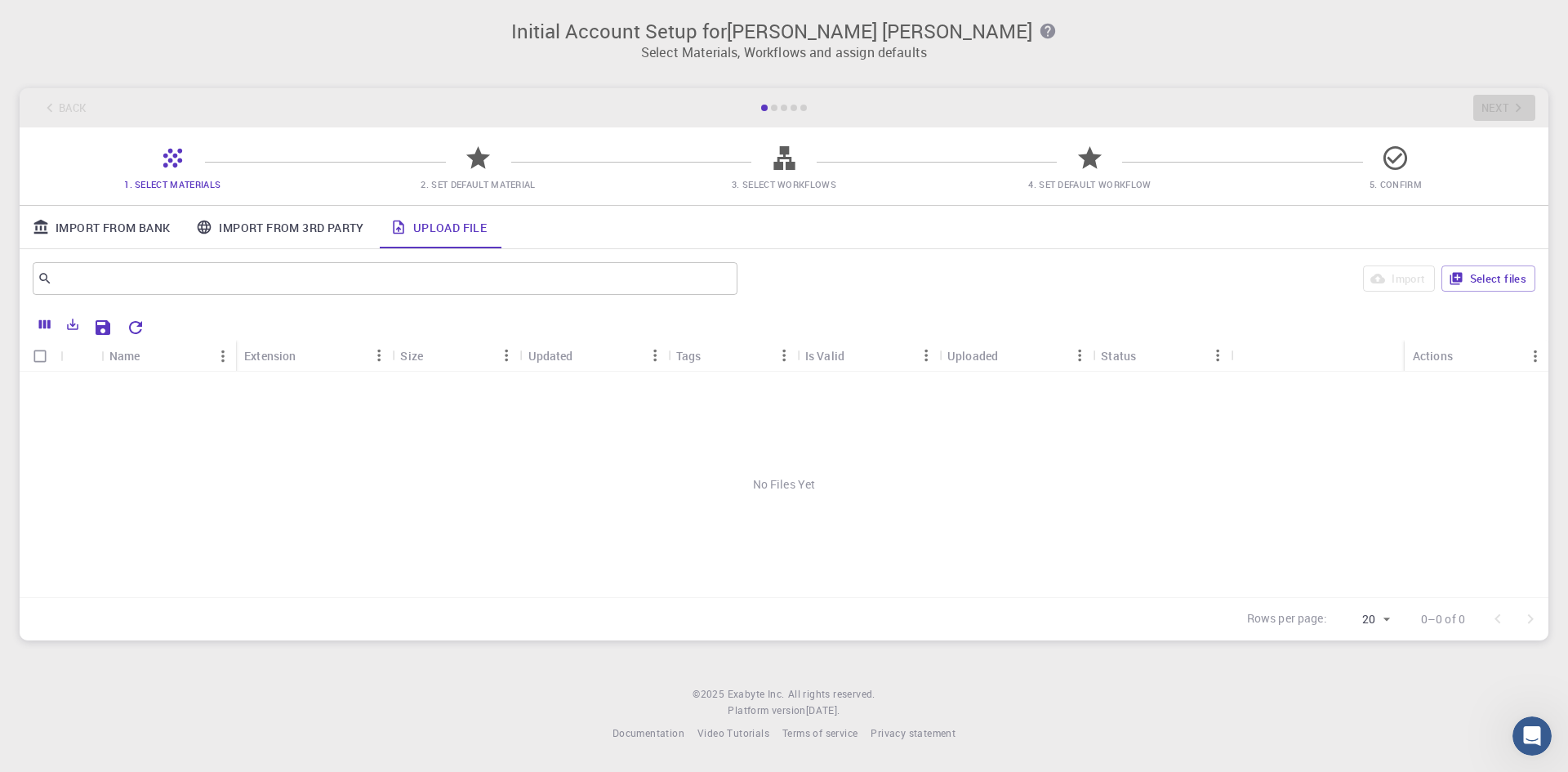
drag, startPoint x: 771, startPoint y: 175, endPoint x: 741, endPoint y: 179, distance: 30.3
click at [768, 176] on span "3. Select Workflows" at bounding box center [784, 172] width 292 height 38
click at [535, 153] on div "1. Select Materials 2. Set Default Material 3. Select Workflows 4. Set Default …" at bounding box center [784, 166] width 1528 height 77
click at [476, 169] on icon at bounding box center [478, 158] width 28 height 28
